Goal: Task Accomplishment & Management: Use online tool/utility

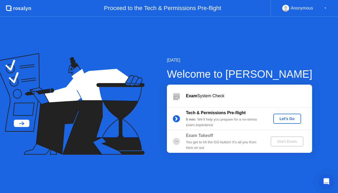
click at [283, 118] on div "Let's Go" at bounding box center [286, 118] width 23 height 4
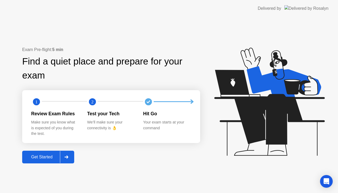
click at [44, 160] on button "Get Started" at bounding box center [48, 156] width 52 height 13
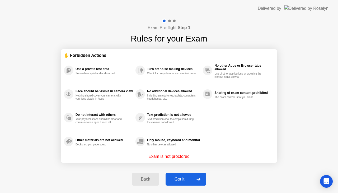
click at [190, 176] on div "Got it" at bounding box center [179, 178] width 25 height 5
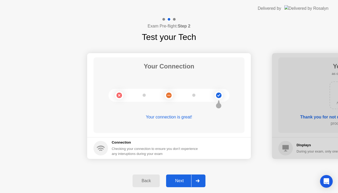
click at [187, 180] on div "Next" at bounding box center [178, 180] width 23 height 5
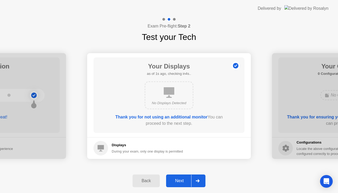
click at [154, 180] on div "Back" at bounding box center [146, 180] width 24 height 5
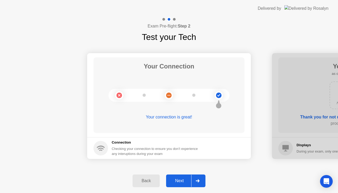
click at [183, 181] on div "Next" at bounding box center [178, 180] width 23 height 5
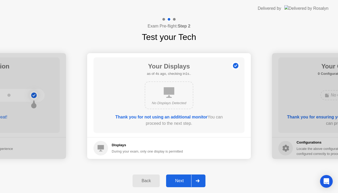
click at [185, 179] on div "Next" at bounding box center [178, 180] width 23 height 5
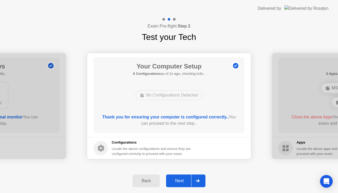
click at [183, 178] on div "Next" at bounding box center [178, 180] width 23 height 5
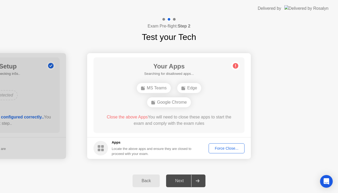
click at [222, 144] on button "Force Close..." at bounding box center [226, 148] width 36 height 10
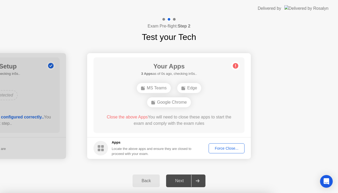
click at [218, 146] on div "Force Close..." at bounding box center [226, 148] width 32 height 4
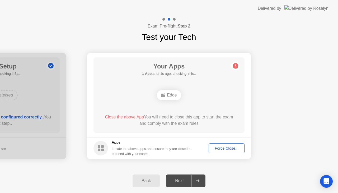
click at [220, 147] on div "Force Close..." at bounding box center [226, 148] width 32 height 4
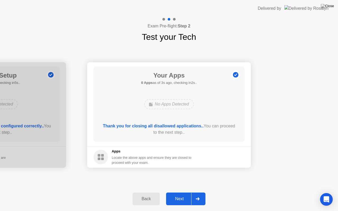
click at [179, 192] on div "Next" at bounding box center [178, 198] width 23 height 5
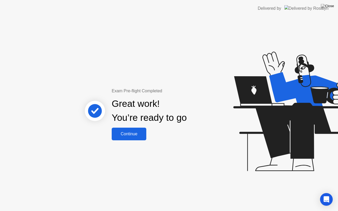
click at [128, 139] on button "Continue" at bounding box center [129, 134] width 35 height 13
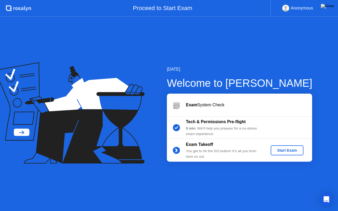
click at [285, 148] on div "Start Exam" at bounding box center [286, 150] width 28 height 4
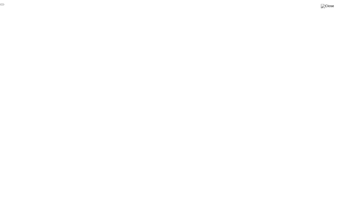
click at [326, 4] on button at bounding box center [327, 6] width 16 height 7
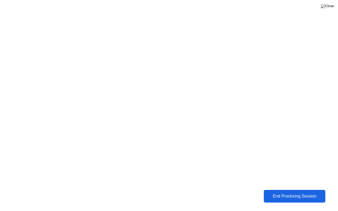
click at [291, 192] on div "End Proctoring Session" at bounding box center [294, 196] width 59 height 5
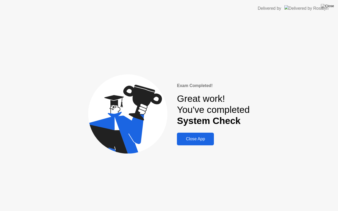
click at [198, 139] on div "Close App" at bounding box center [195, 139] width 34 height 5
